Goal: Find specific page/section: Find specific page/section

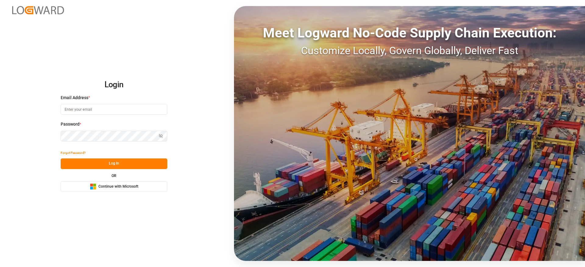
click at [125, 188] on span "Continue with Microsoft" at bounding box center [118, 186] width 40 height 5
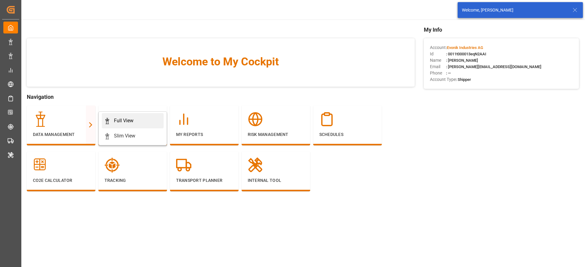
click at [124, 117] on link "Full View" at bounding box center [133, 120] width 62 height 15
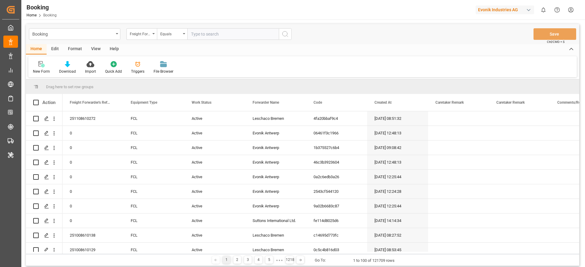
click at [69, 52] on div "Format" at bounding box center [74, 49] width 23 height 10
click at [40, 70] on div "Filter Rows" at bounding box center [42, 71] width 18 height 5
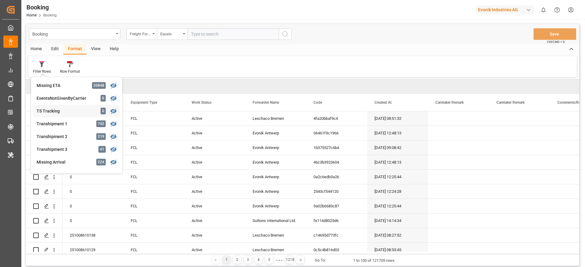
scroll to position [137, 0]
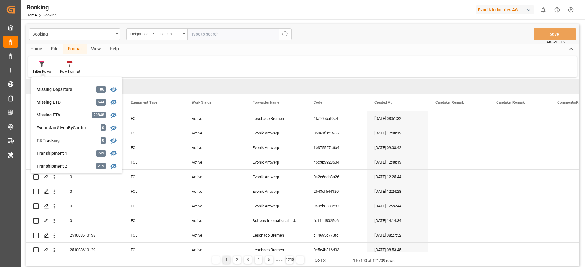
click at [487, 11] on div "Evonik Industries AG" at bounding box center [504, 9] width 58 height 9
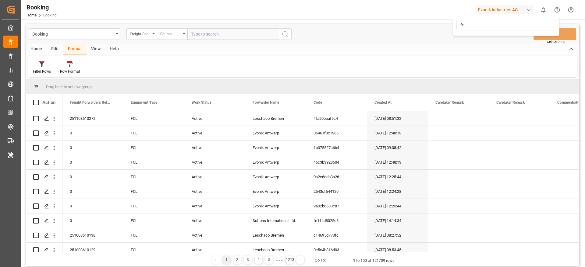
type input "f"
type input "compo"
click at [507, 38] on div "CE Compo Expert" at bounding box center [506, 40] width 104 height 12
